Goal: Information Seeking & Learning: Learn about a topic

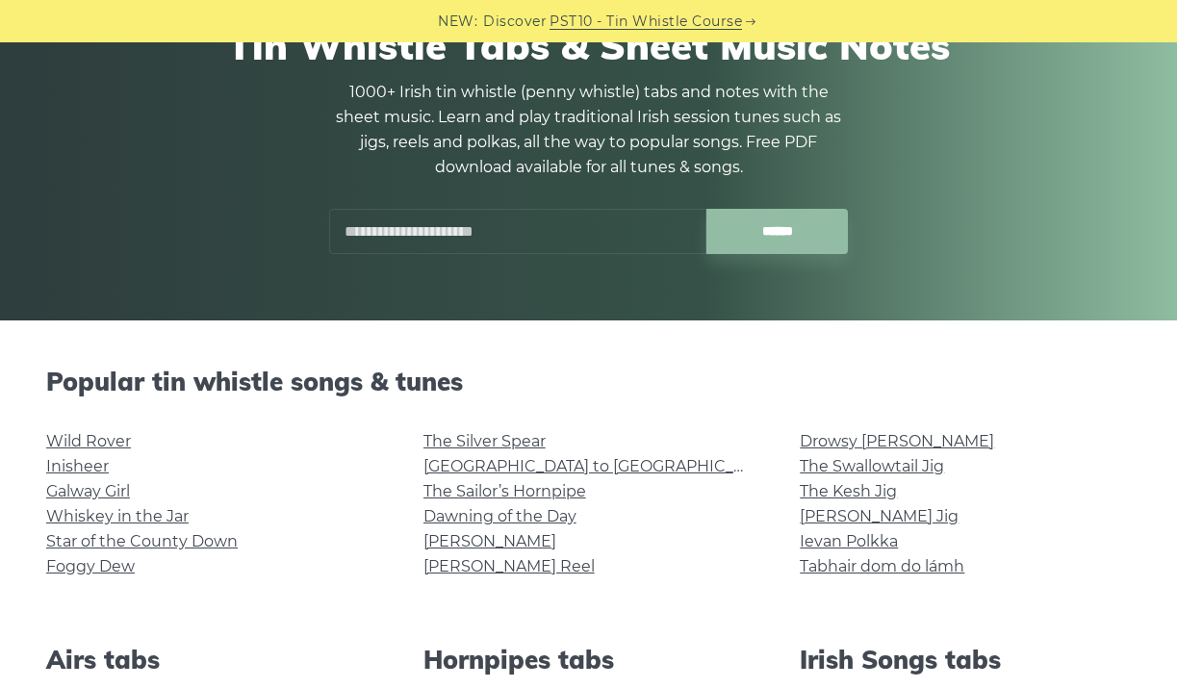
scroll to position [296, 0]
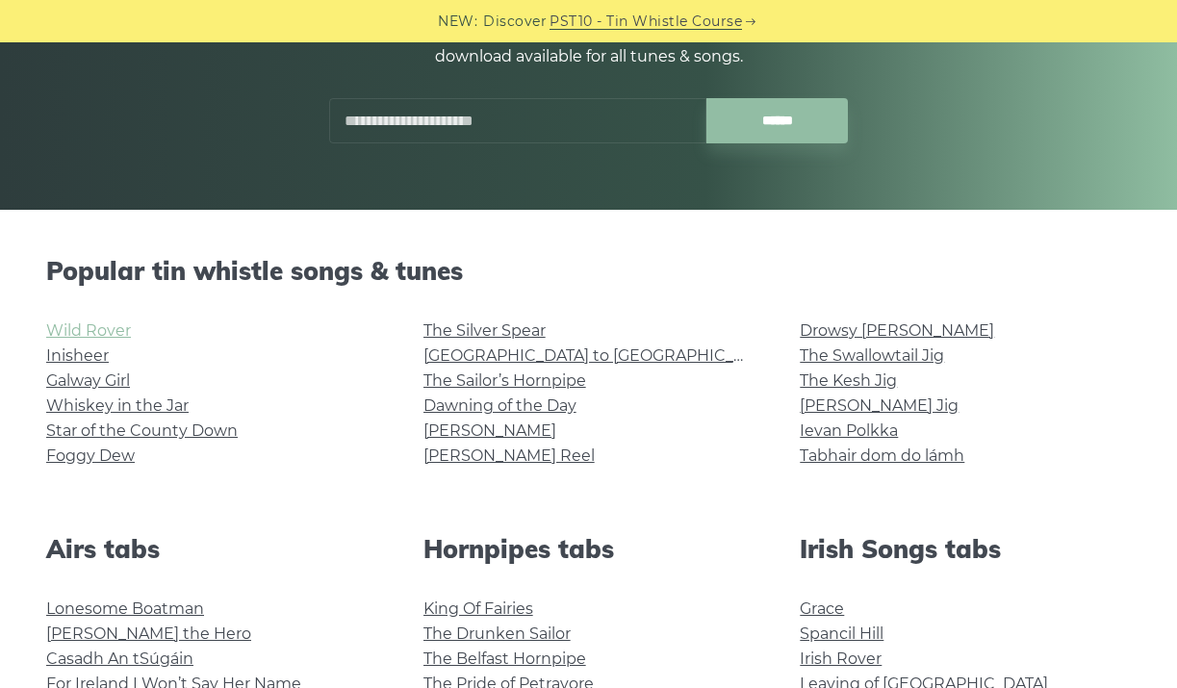
click at [93, 337] on link "Wild Rover" at bounding box center [88, 331] width 85 height 18
click at [479, 353] on link "Rocky Road to Dublin" at bounding box center [601, 356] width 355 height 18
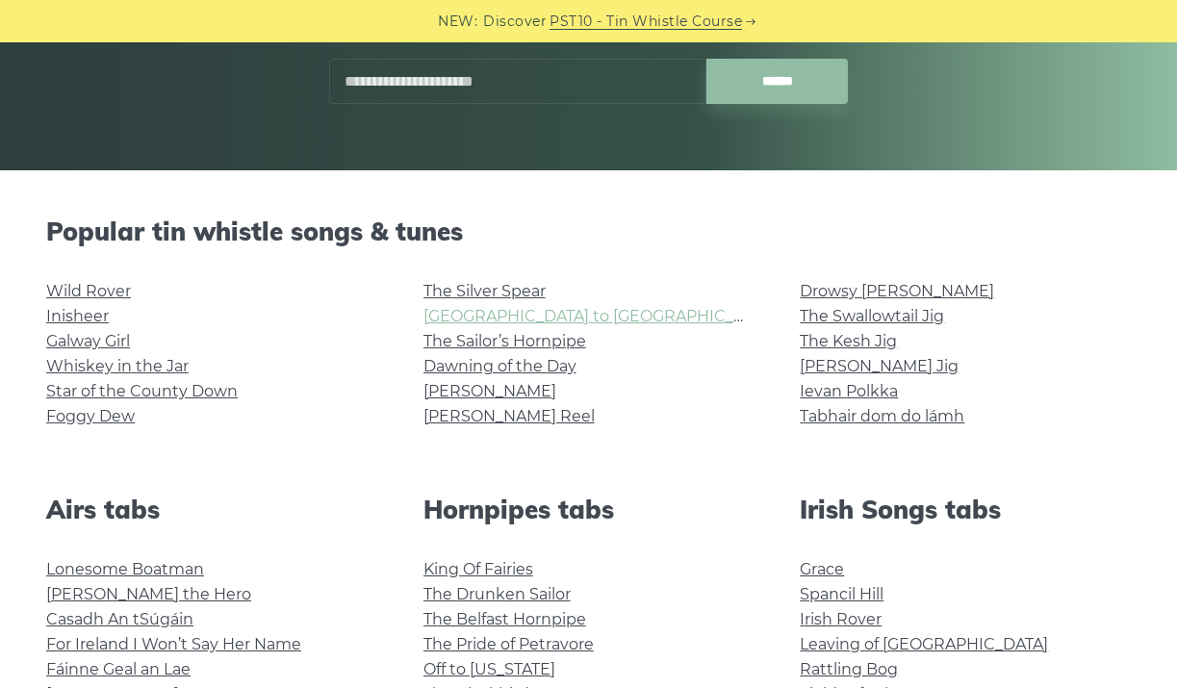
scroll to position [338, 0]
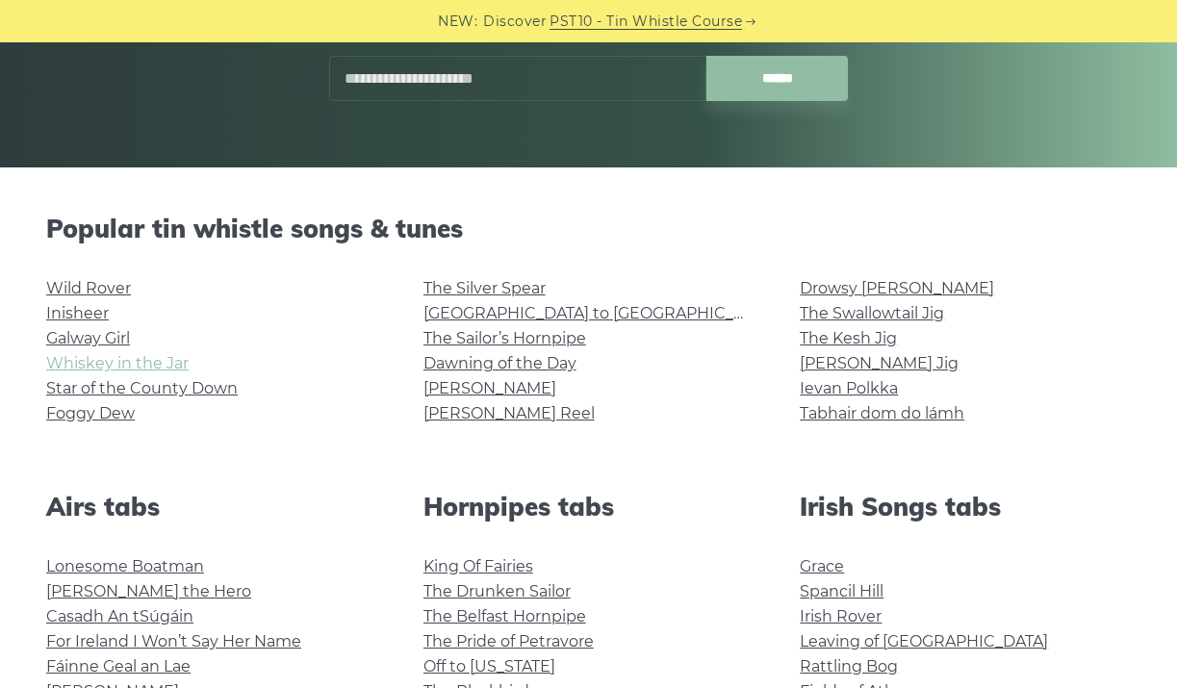
click at [135, 364] on link "Whiskey in the Jar" at bounding box center [117, 363] width 142 height 18
click at [122, 326] on li "Galway Girl" at bounding box center [211, 338] width 331 height 25
click at [113, 339] on link "Galway Girl" at bounding box center [88, 338] width 84 height 18
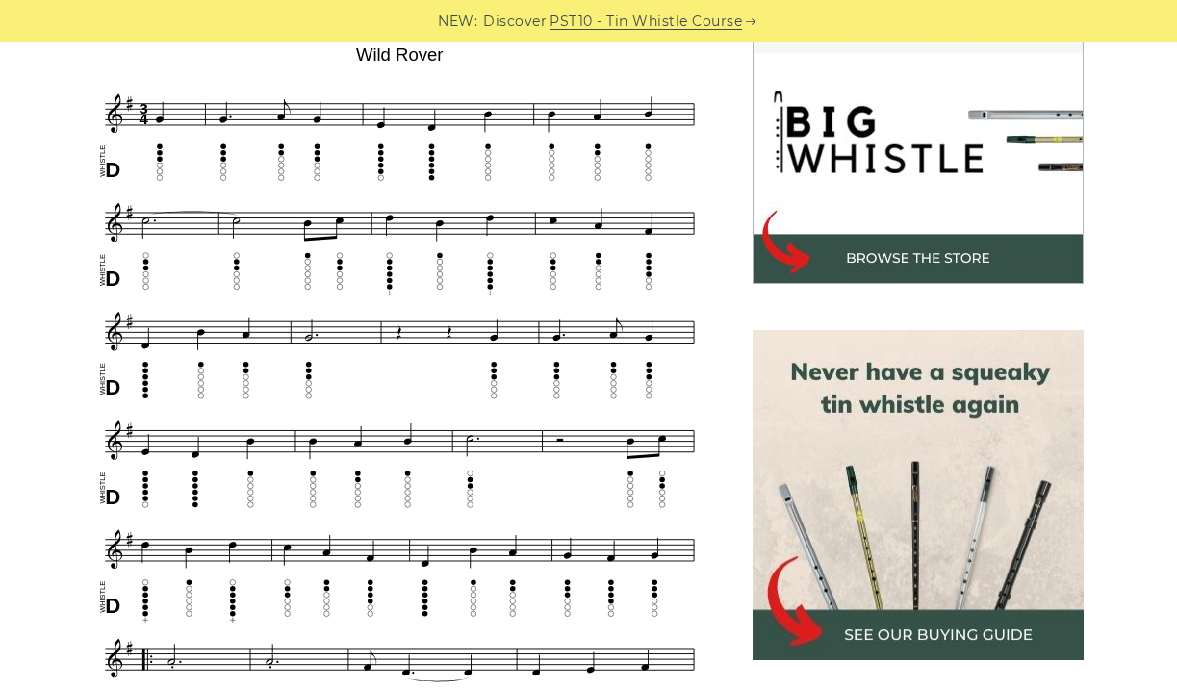
scroll to position [598, 0]
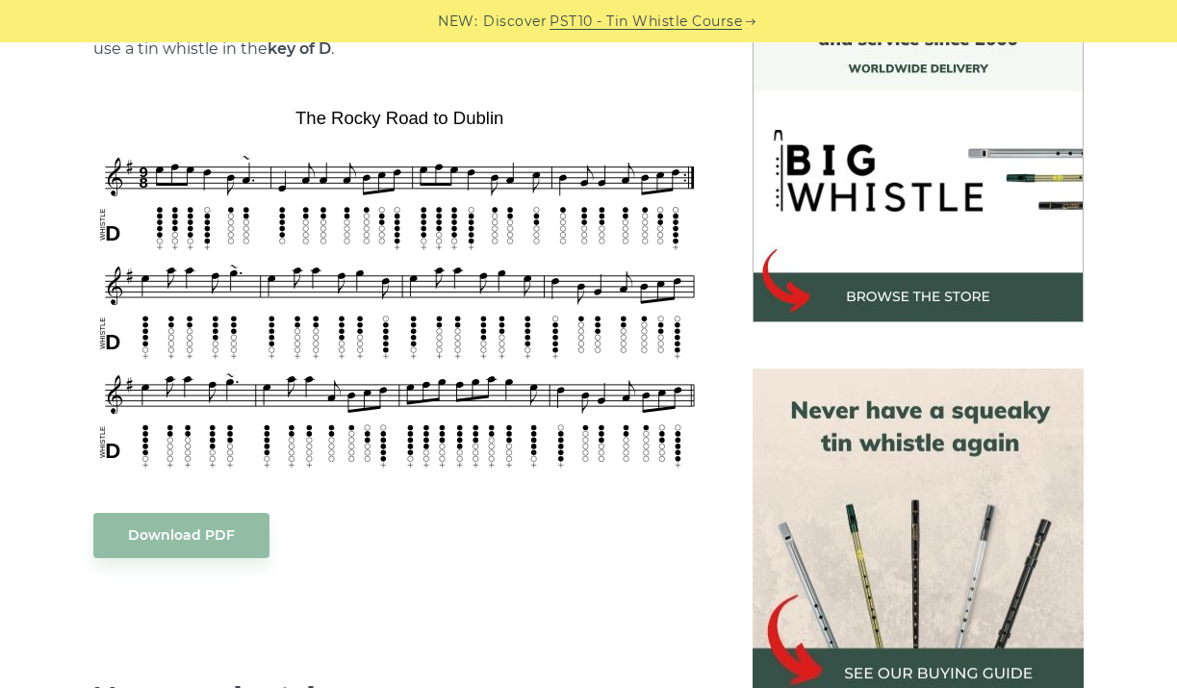
scroll to position [562, 0]
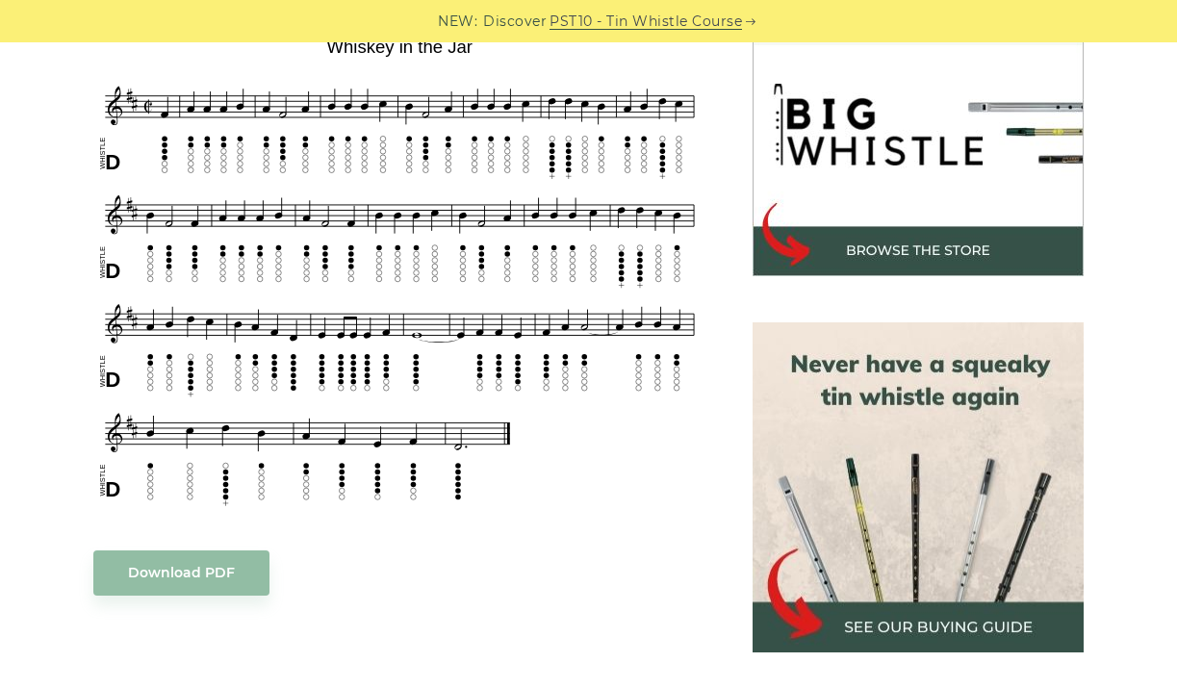
scroll to position [605, 0]
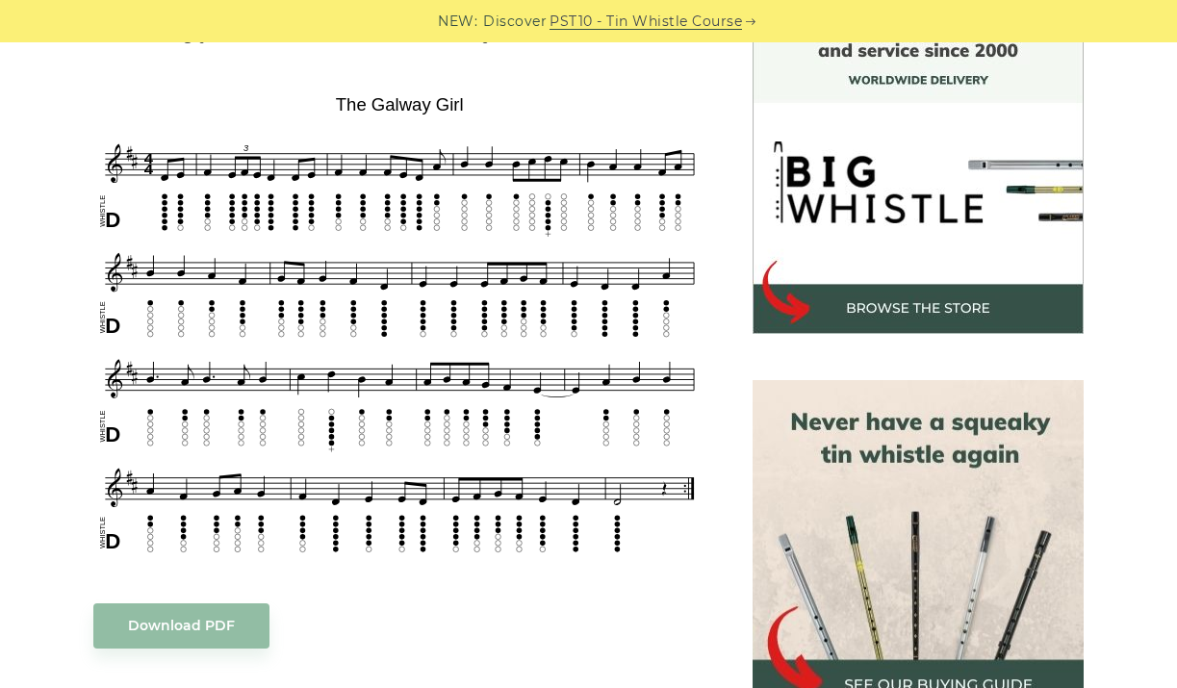
scroll to position [566, 0]
